Goal: Task Accomplishment & Management: Complete application form

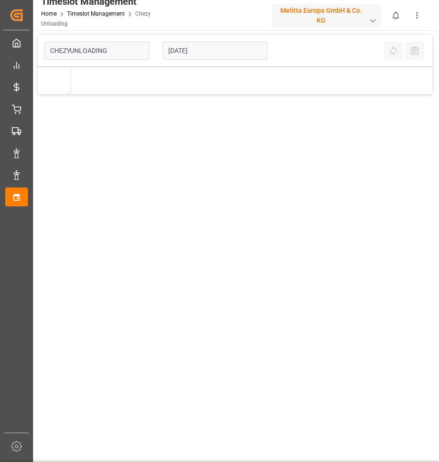
type input "Chezy Unloading"
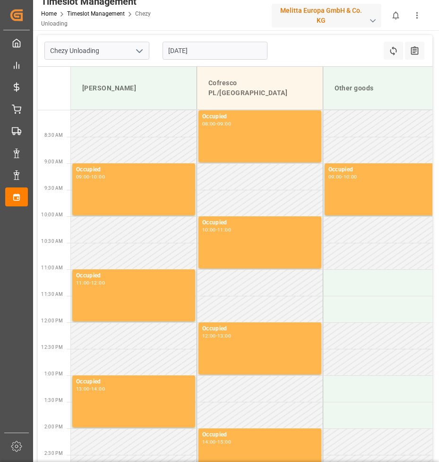
click at [208, 49] on input "[DATE]" at bounding box center [215, 51] width 105 height 18
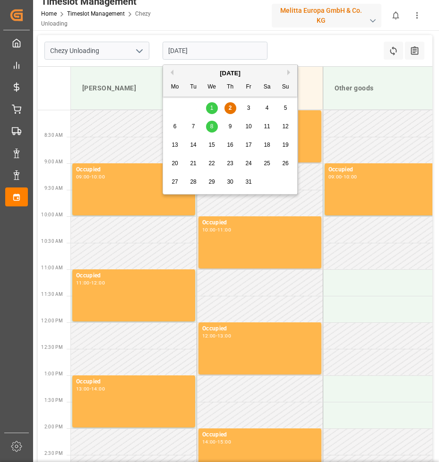
click at [214, 125] on div "8" at bounding box center [212, 126] width 12 height 11
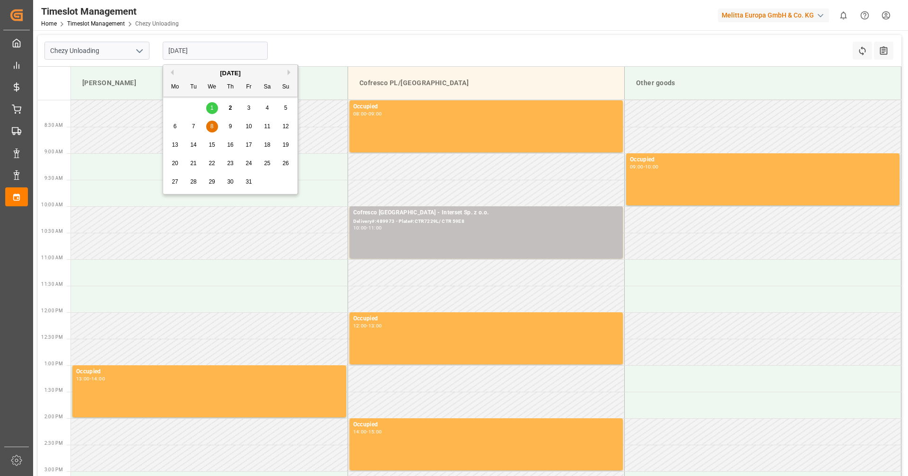
click at [240, 50] on input "[DATE]" at bounding box center [215, 51] width 105 height 18
click at [225, 127] on div "9" at bounding box center [231, 126] width 12 height 11
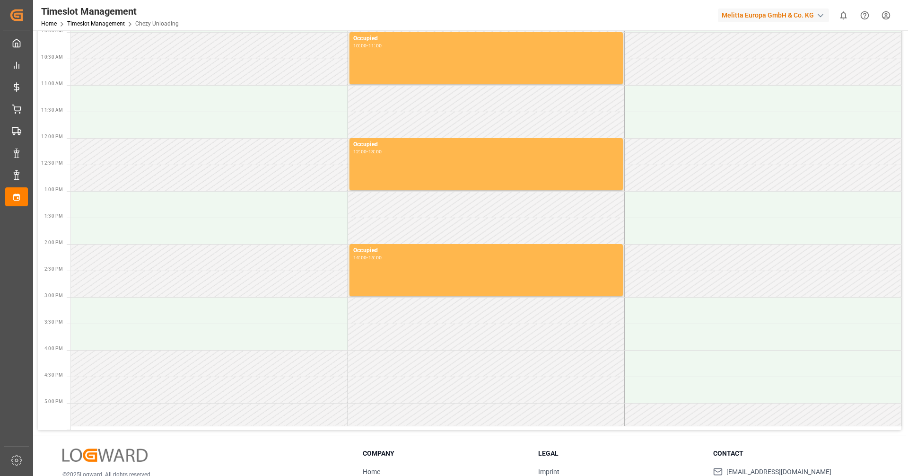
scroll to position [189, 0]
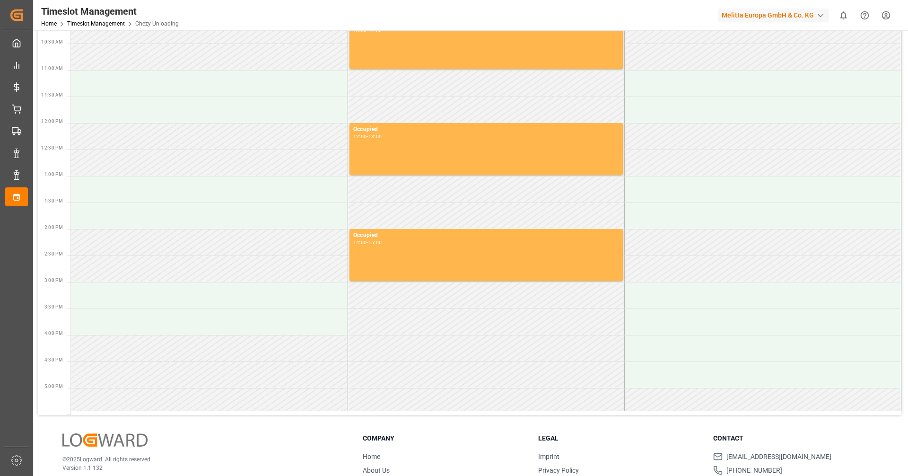
click at [392, 332] on td at bounding box center [486, 321] width 277 height 26
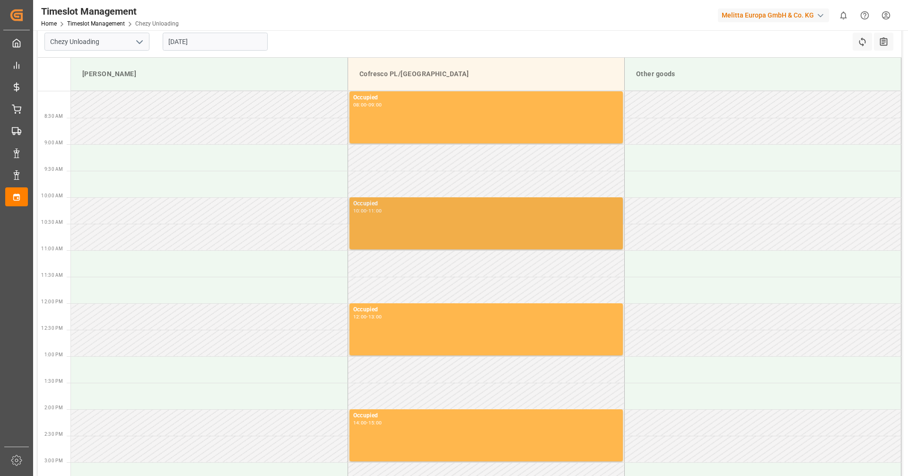
scroll to position [0, 0]
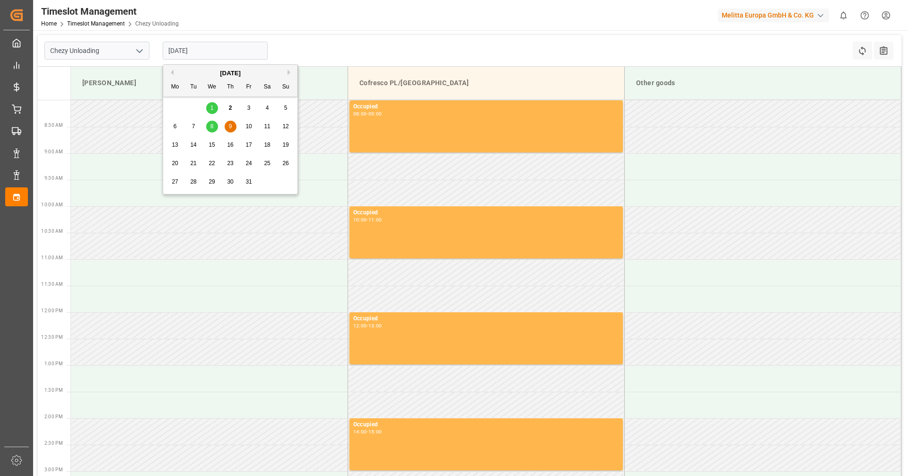
click at [177, 49] on input "[DATE]" at bounding box center [215, 51] width 105 height 18
click at [251, 124] on span "10" at bounding box center [248, 126] width 6 height 7
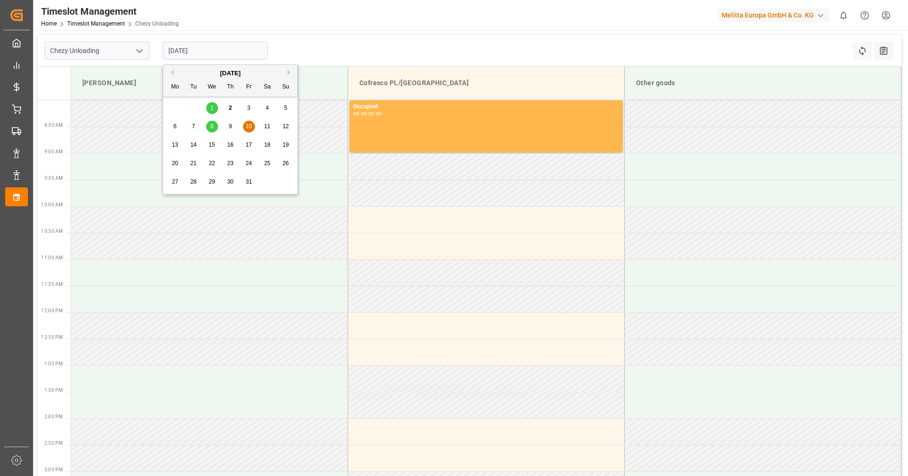
click at [201, 43] on input "[DATE]" at bounding box center [215, 51] width 105 height 18
click at [212, 125] on span "8" at bounding box center [211, 126] width 3 height 7
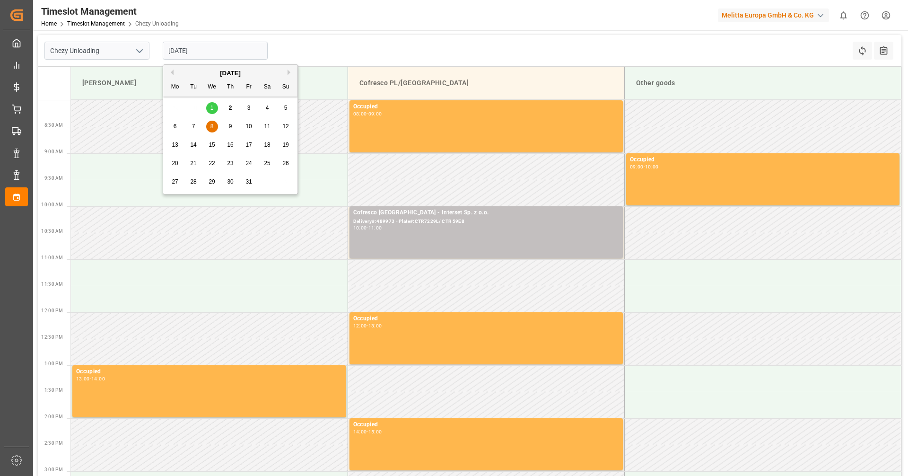
click at [210, 54] on input "[DATE]" at bounding box center [215, 51] width 105 height 18
click at [211, 146] on span "15" at bounding box center [212, 144] width 6 height 7
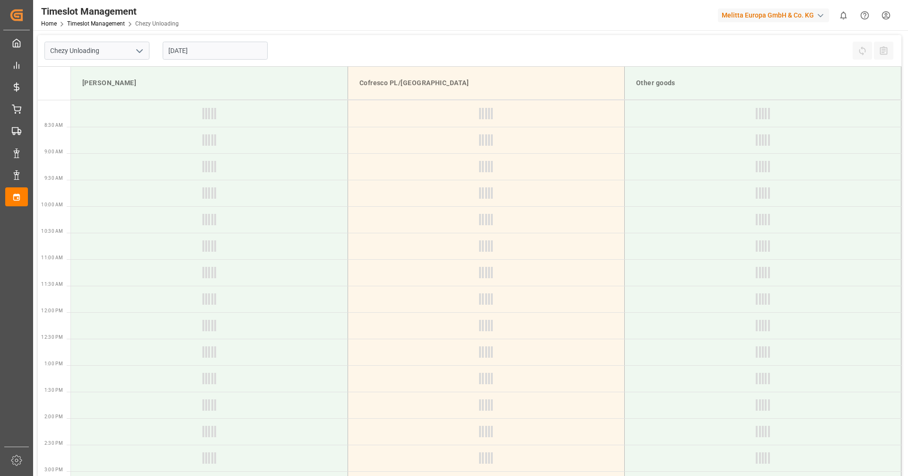
type input "[DATE]"
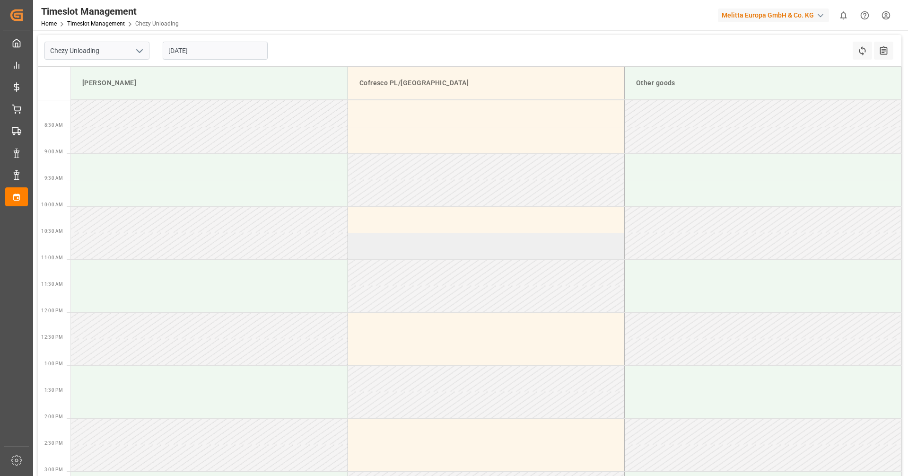
click at [416, 235] on td at bounding box center [486, 246] width 277 height 26
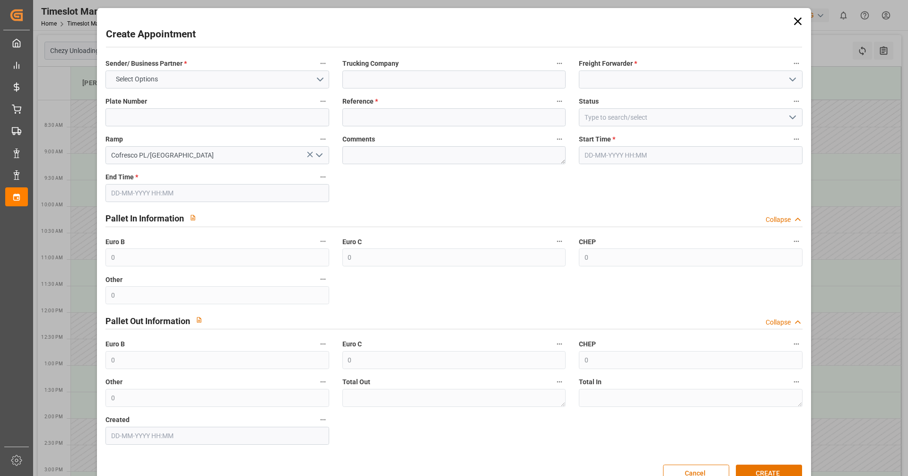
type input "[DATE] 10:30"
type input "[DATE] 11:30"
click at [279, 82] on button "Select Options" at bounding box center [216, 79] width 223 height 18
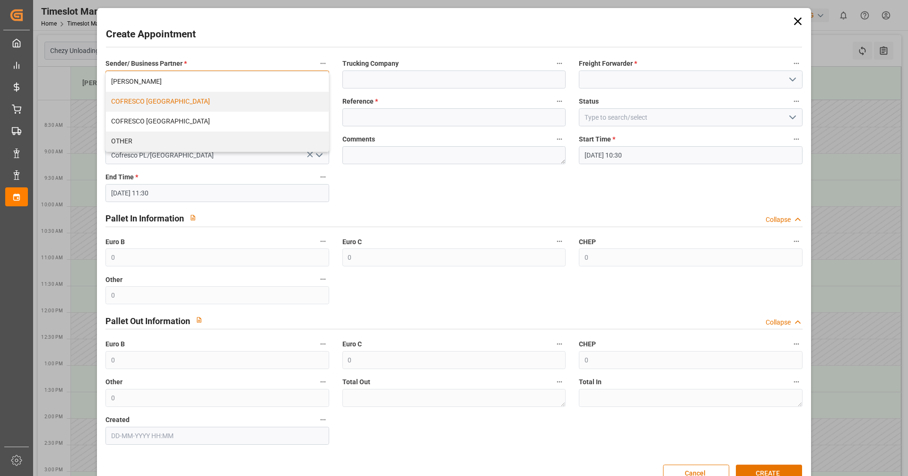
click at [161, 106] on div "COFRESCO [GEOGRAPHIC_DATA]" at bounding box center [217, 102] width 222 height 20
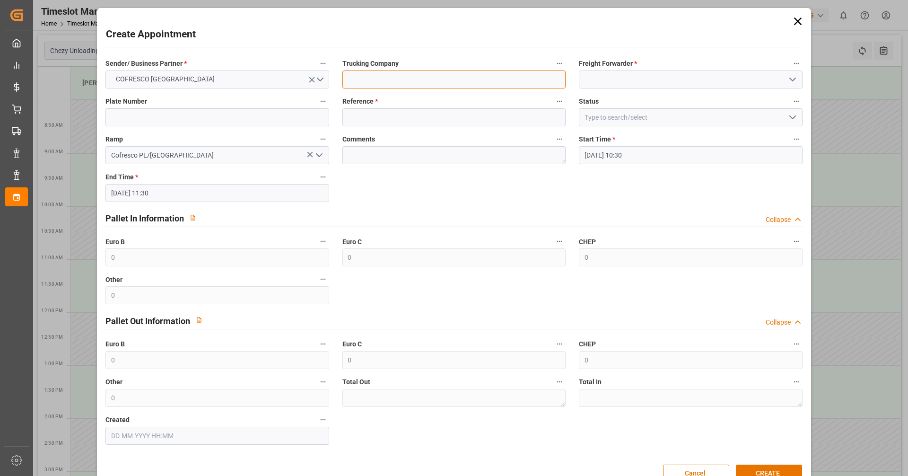
click at [409, 86] on input at bounding box center [453, 79] width 223 height 18
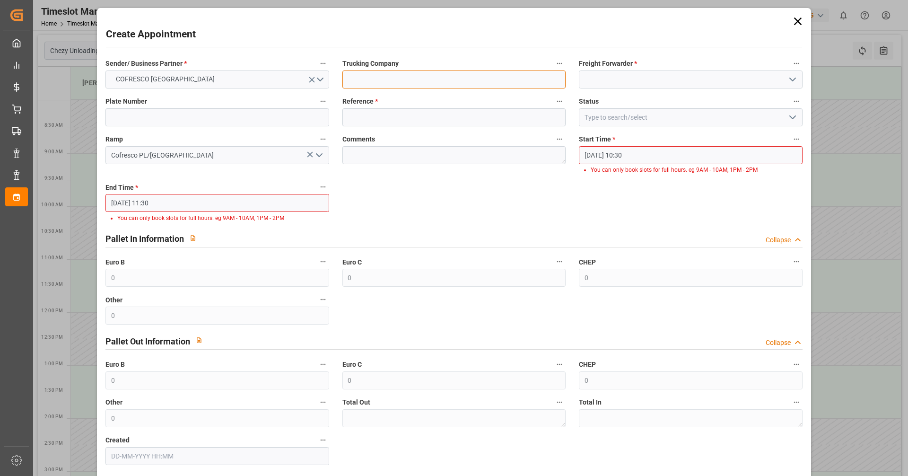
type input "Interset Sp. z o.o."
click at [439, 82] on input at bounding box center [690, 79] width 223 height 18
click at [439, 84] on icon "open menu" at bounding box center [792, 79] width 11 height 11
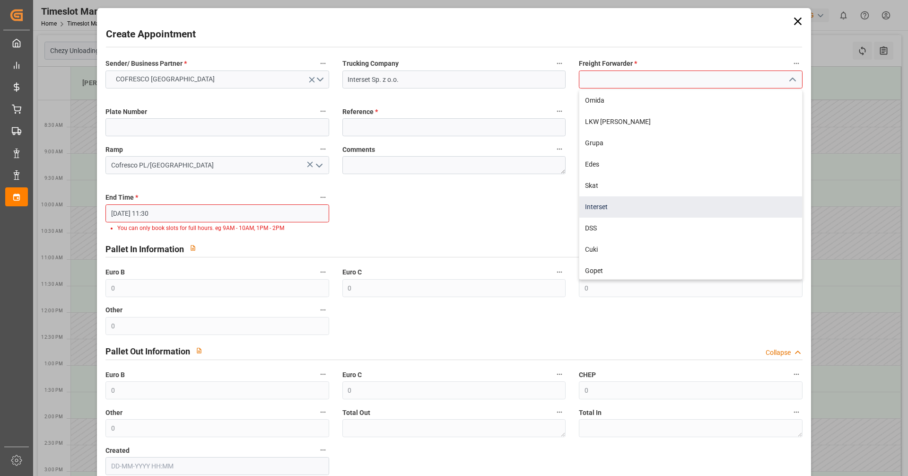
click at [439, 202] on div "Interset" at bounding box center [690, 206] width 222 height 21
type input "Interset"
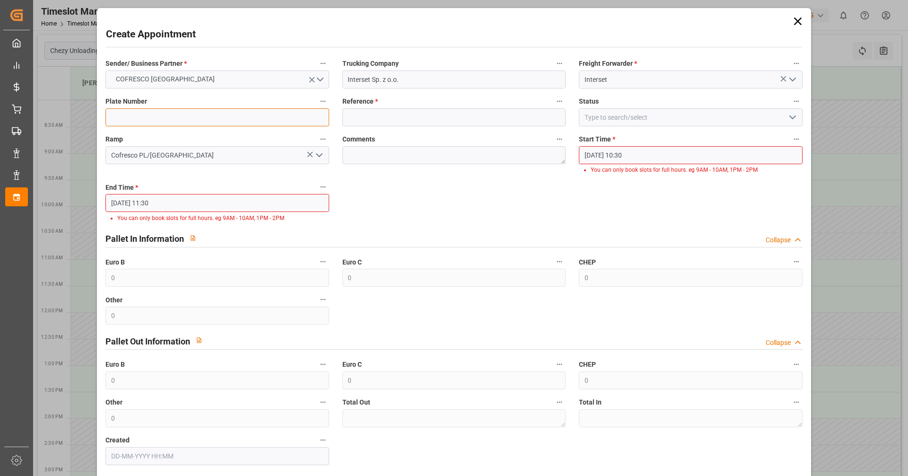
click at [268, 124] on input at bounding box center [216, 117] width 223 height 18
type input "ctr5107p/ct4381w"
click at [428, 121] on input at bounding box center [453, 117] width 223 height 18
type input "48"
click at [439, 112] on input at bounding box center [690, 117] width 223 height 18
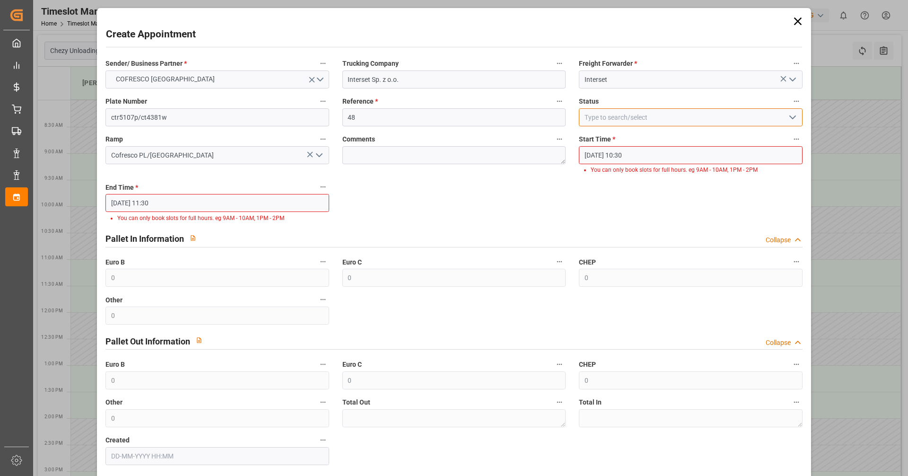
click at [439, 115] on input at bounding box center [690, 117] width 223 height 18
click at [439, 118] on icon "open menu" at bounding box center [792, 117] width 11 height 11
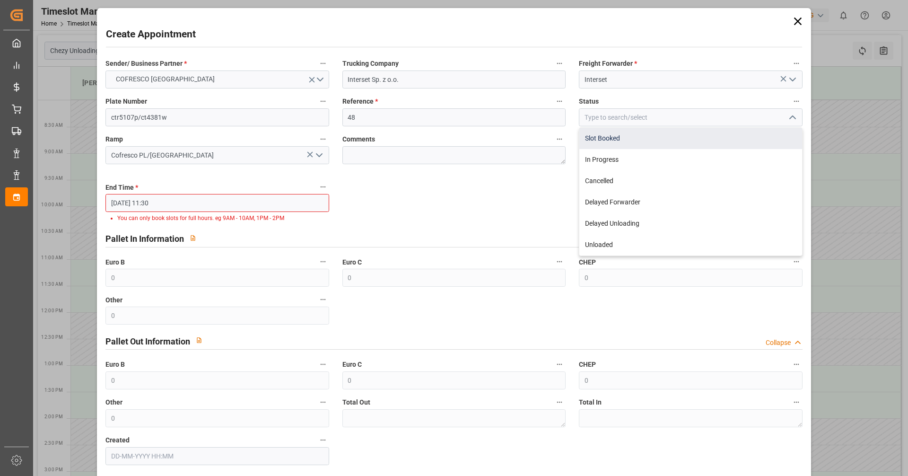
click at [439, 136] on div "Slot Booked" at bounding box center [690, 138] width 222 height 21
type input "Slot Booked"
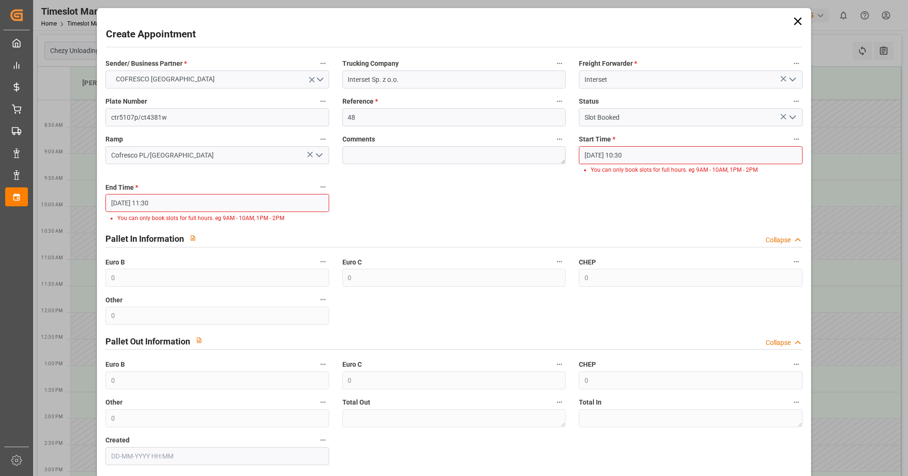
click at [439, 152] on input "[DATE] 10:30" at bounding box center [690, 155] width 223 height 18
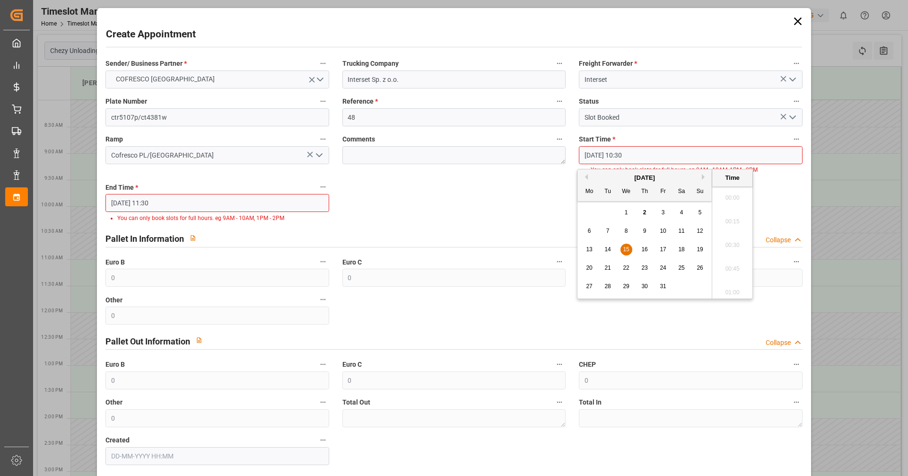
scroll to position [949, 0]
click at [439, 246] on span "15" at bounding box center [626, 249] width 6 height 7
click at [439, 195] on li "10:00" at bounding box center [732, 195] width 40 height 24
type input "[DATE] 10:00"
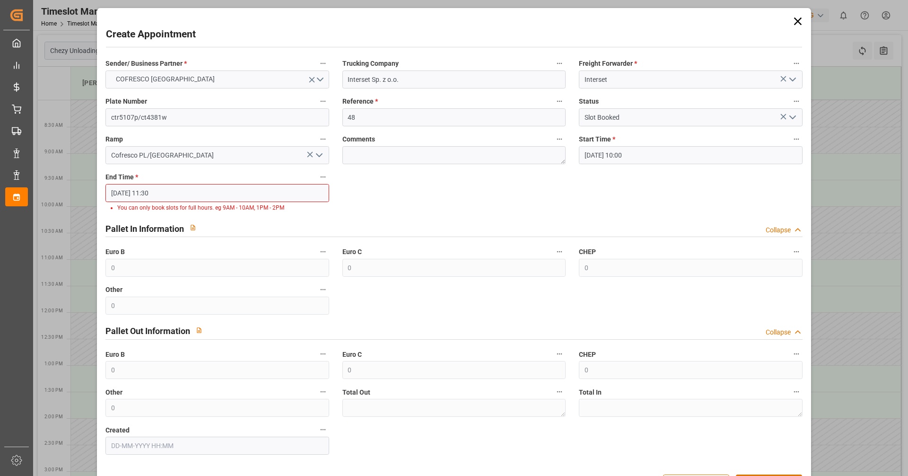
click at [180, 191] on input "[DATE] 11:30" at bounding box center [216, 193] width 223 height 18
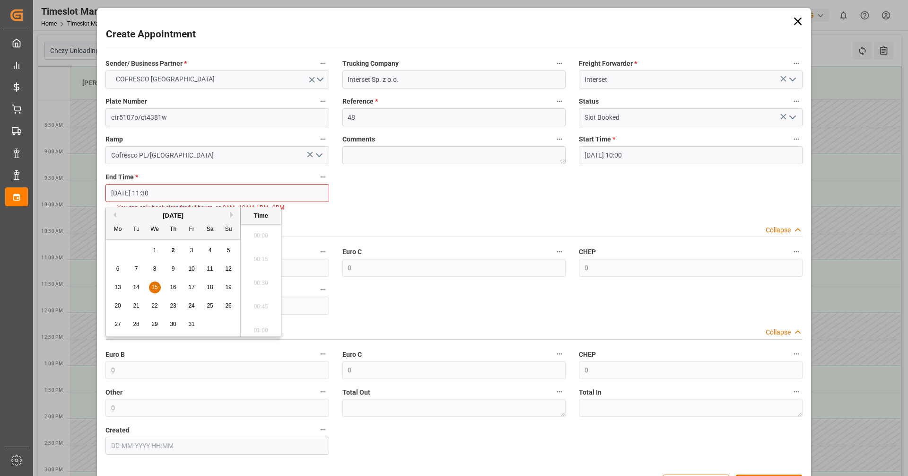
scroll to position [1044, 0]
click at [151, 285] on div "15" at bounding box center [155, 287] width 12 height 11
click at [263, 231] on li "11:00" at bounding box center [261, 233] width 40 height 24
type input "[DATE] 11:00"
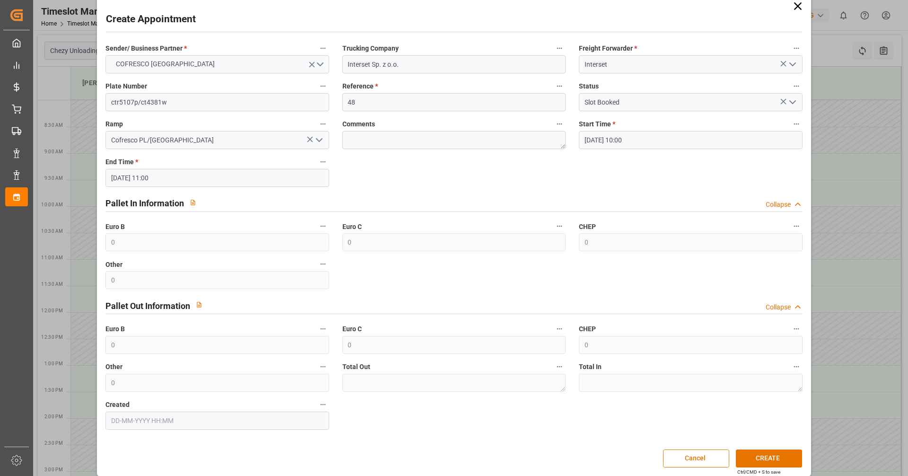
scroll to position [24, 0]
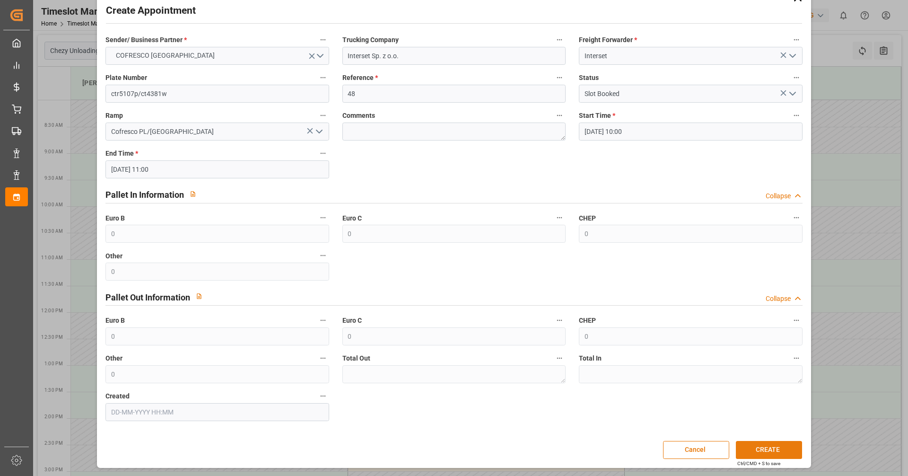
click at [439, 447] on button "CREATE" at bounding box center [769, 450] width 66 height 18
